Goal: Navigation & Orientation: Find specific page/section

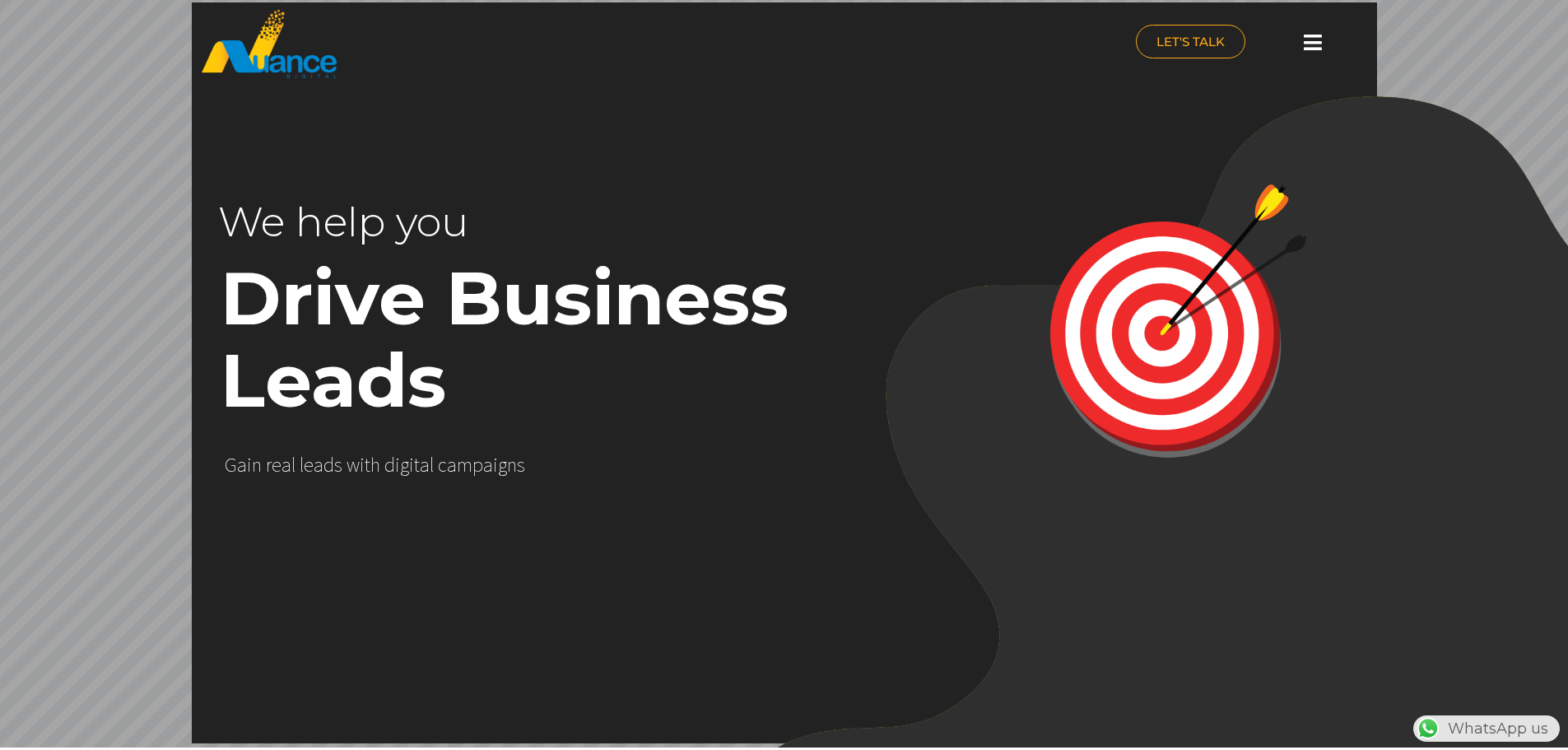
click at [1307, 46] on icon at bounding box center [1313, 42] width 18 height 21
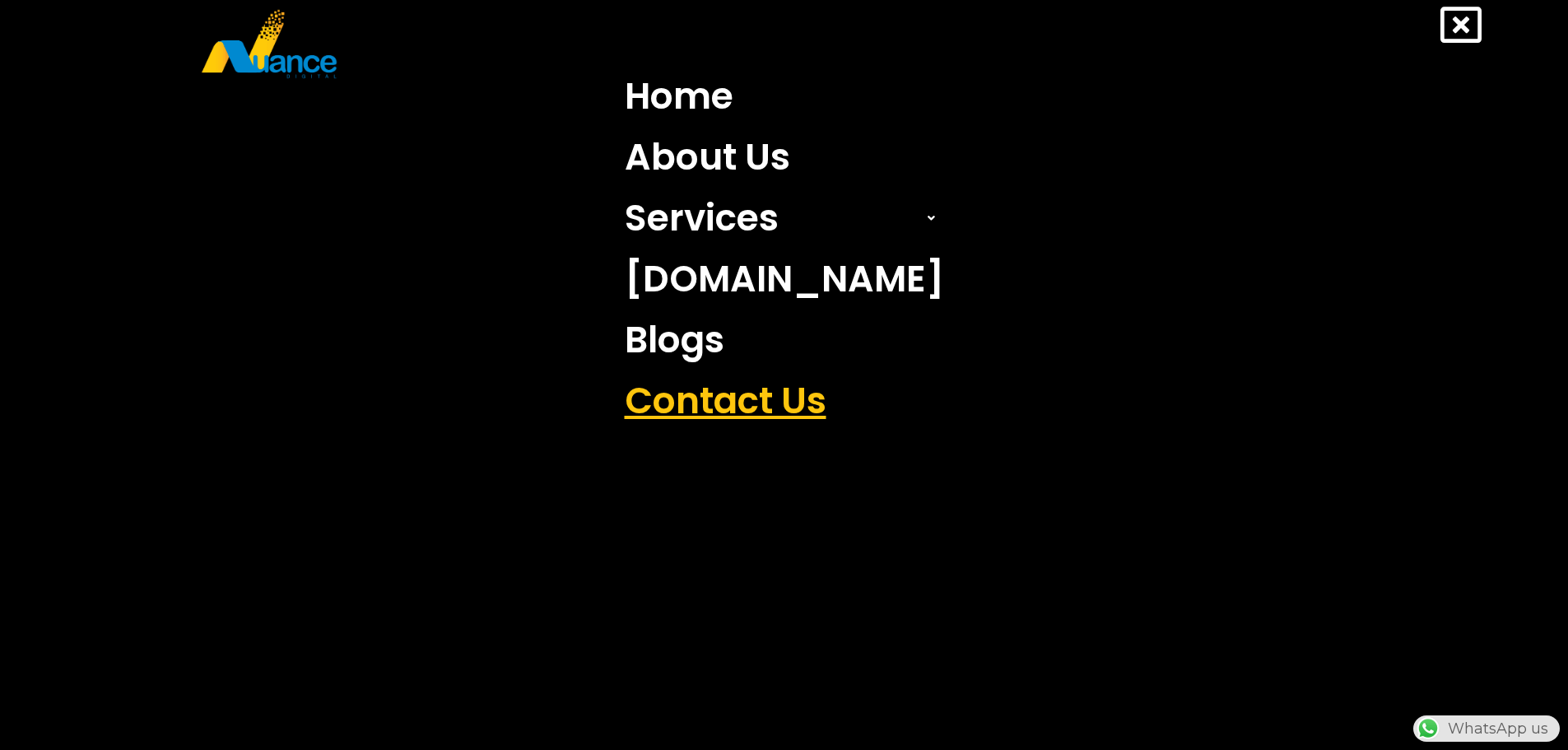
scroll to position [0, 433]
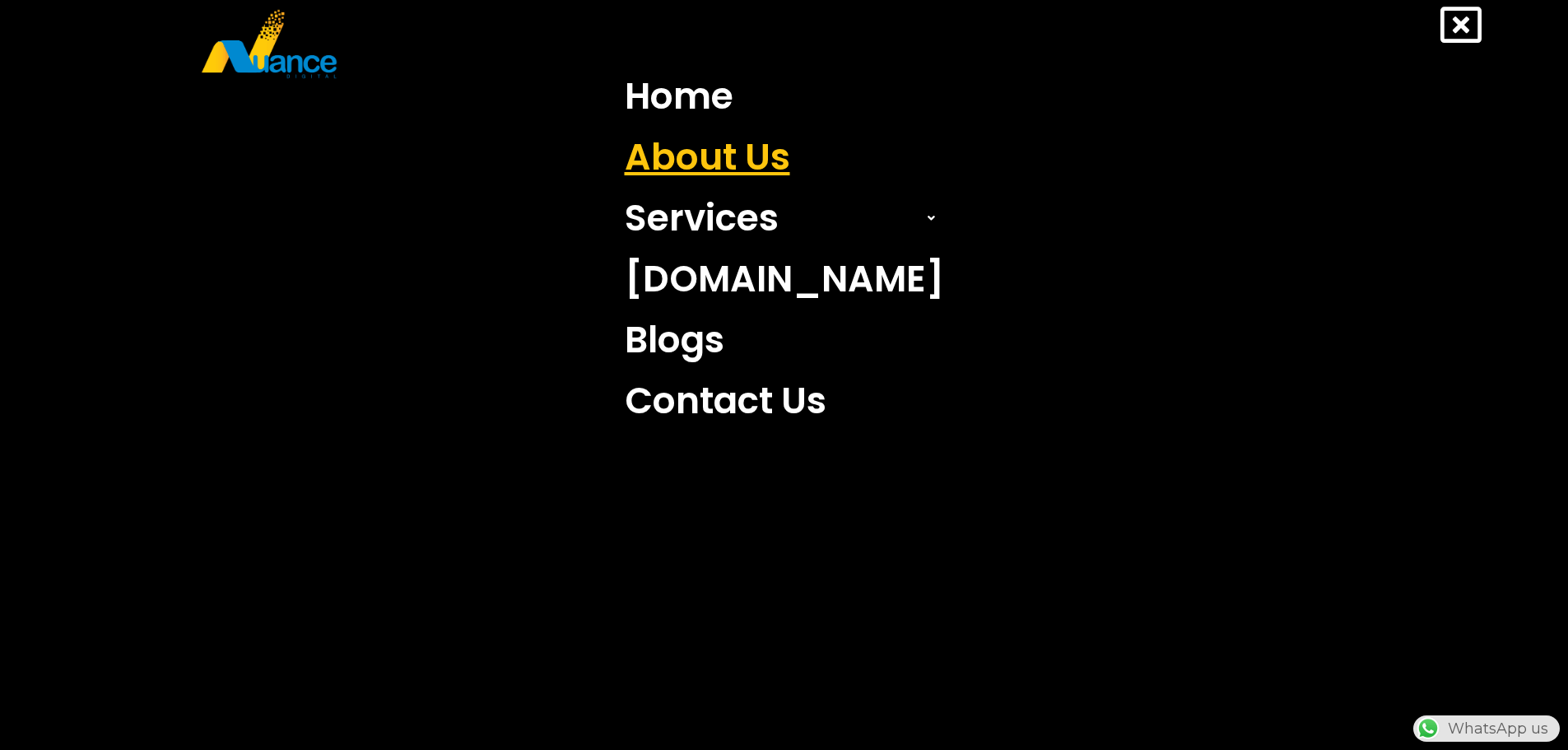
click at [734, 155] on link "About Us" at bounding box center [784, 157] width 344 height 61
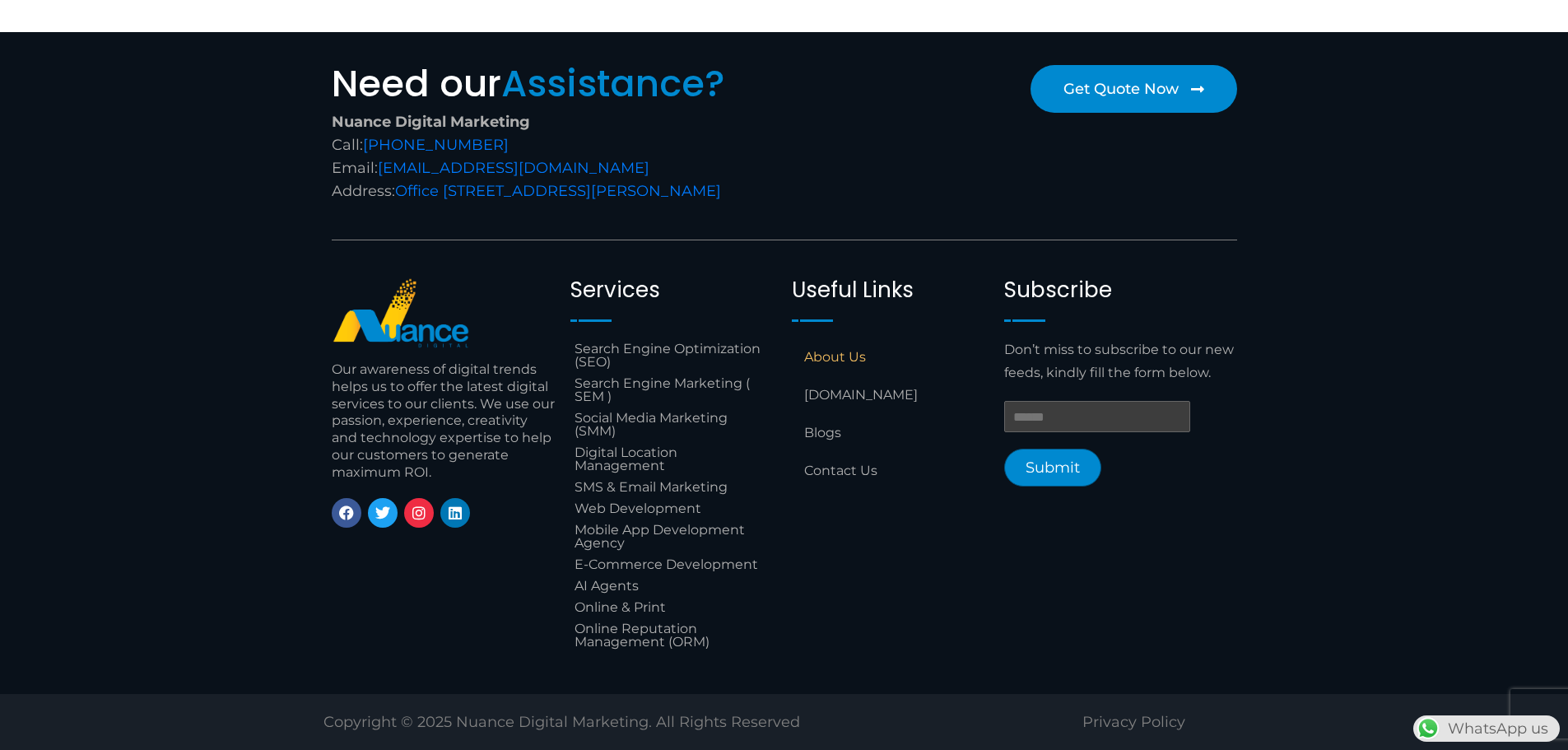
scroll to position [1490, 0]
click at [859, 402] on link "[DOMAIN_NAME]" at bounding box center [890, 395] width 196 height 38
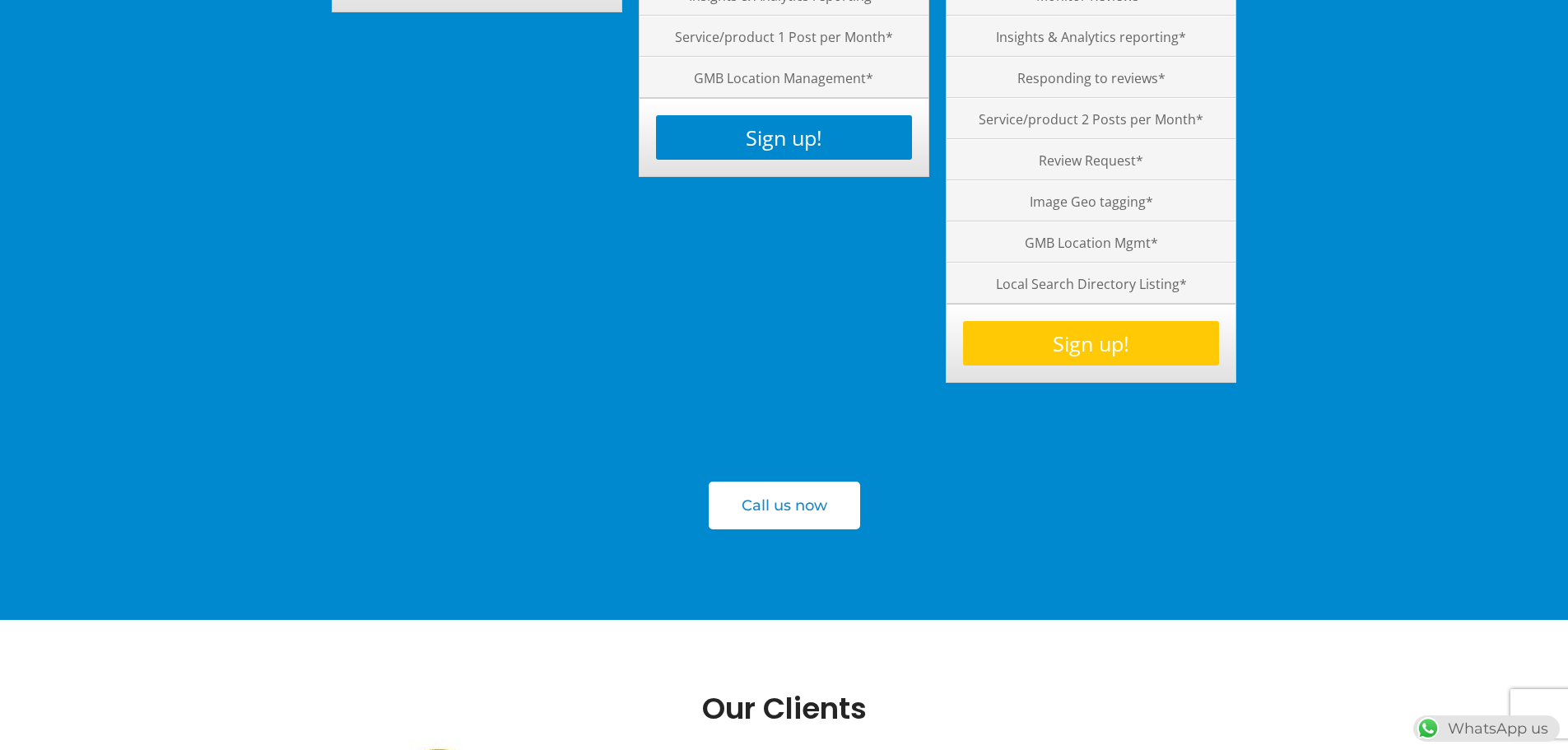
scroll to position [4998, 0]
